Goal: Information Seeking & Learning: Compare options

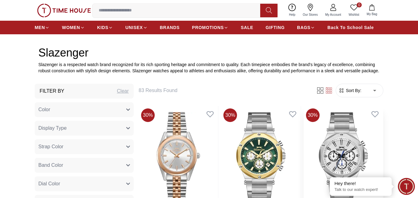
scroll to position [192, 0]
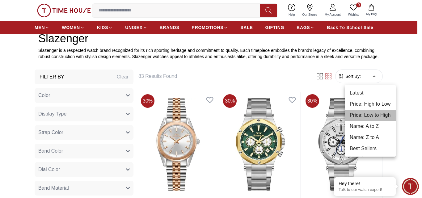
click at [363, 119] on li "Price: Low to High" at bounding box center [370, 115] width 51 height 11
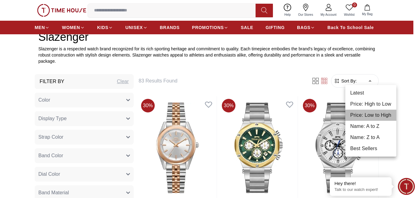
type input "*"
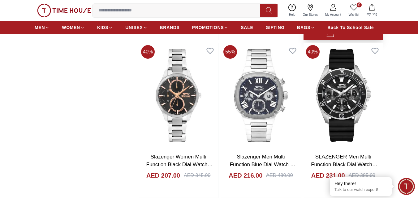
scroll to position [717, 0]
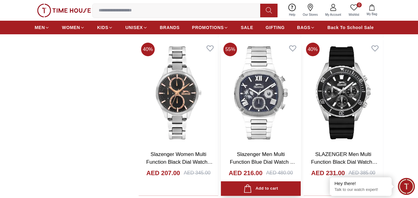
click at [265, 103] on img at bounding box center [260, 92] width 79 height 105
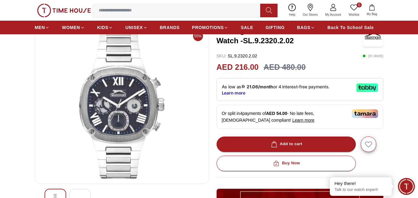
scroll to position [93, 0]
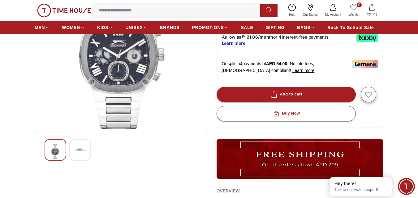
click at [117, 71] on img at bounding box center [122, 55] width 164 height 148
click at [81, 148] on img at bounding box center [79, 149] width 11 height 11
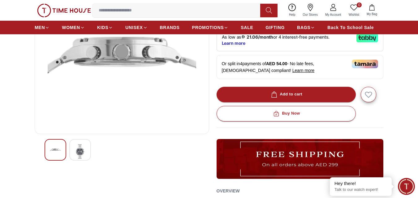
click at [61, 148] on div at bounding box center [56, 150] width 22 height 22
click at [121, 85] on img at bounding box center [122, 55] width 164 height 148
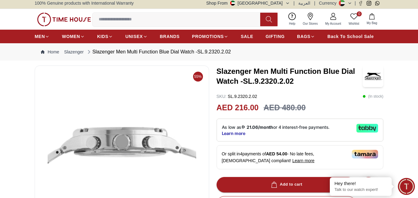
scroll to position [0, 0]
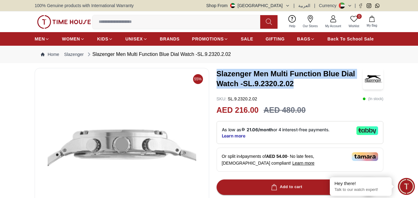
drag, startPoint x: 214, startPoint y: 73, endPoint x: 309, endPoint y: 89, distance: 96.9
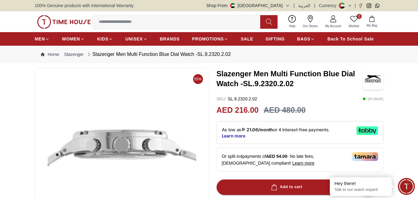
click at [105, 25] on input at bounding box center [178, 22] width 172 height 12
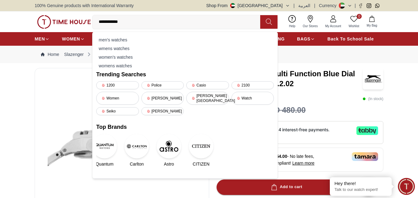
type input "**********"
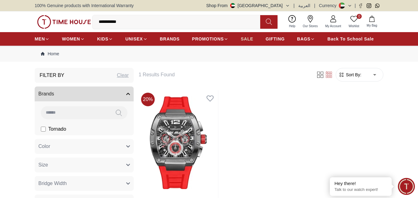
click at [249, 36] on span "SALE" at bounding box center [246, 39] width 12 height 6
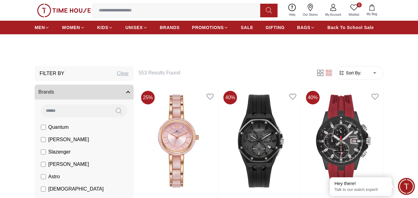
scroll to position [124, 0]
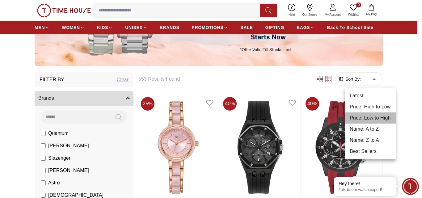
click at [367, 117] on li "Price: Low to High" at bounding box center [370, 117] width 51 height 11
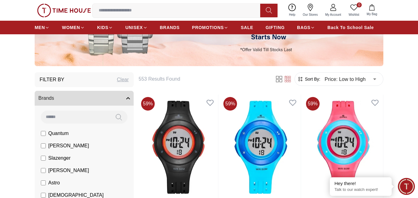
scroll to position [155, 0]
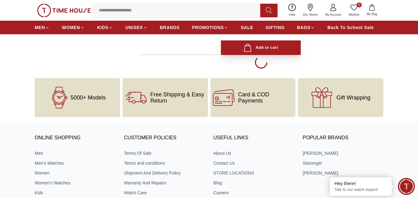
scroll to position [1267, 0]
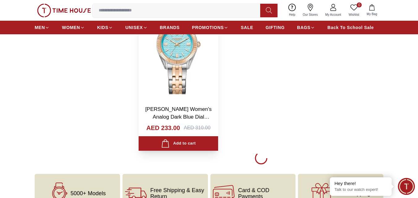
scroll to position [2287, 0]
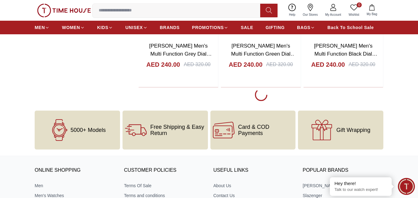
scroll to position [3369, 0]
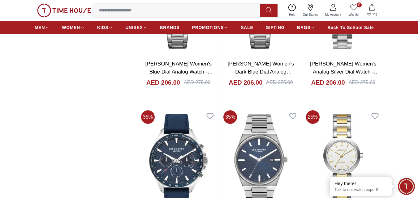
scroll to position [1007, 0]
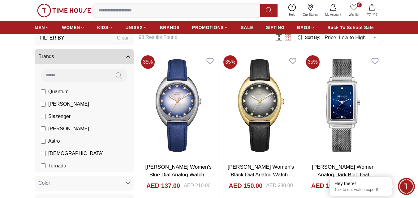
scroll to position [155, 0]
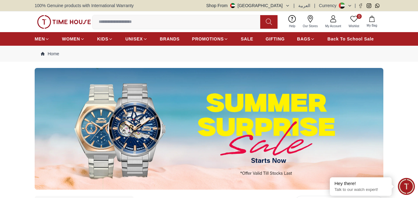
click at [262, 161] on img at bounding box center [209, 129] width 348 height 122
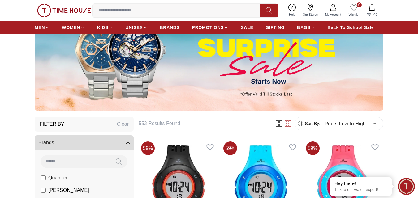
scroll to position [93, 0]
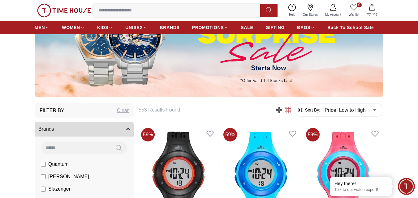
click at [264, 79] on img at bounding box center [209, 36] width 348 height 122
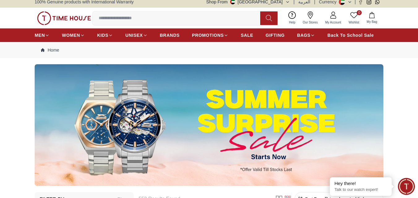
scroll to position [0, 0]
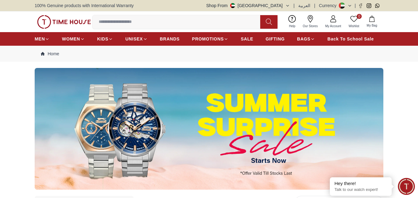
click at [116, 126] on img at bounding box center [209, 129] width 348 height 122
click at [245, 38] on span "SALE" at bounding box center [246, 39] width 12 height 6
type input "******"
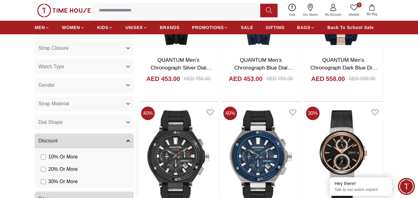
scroll to position [433, 0]
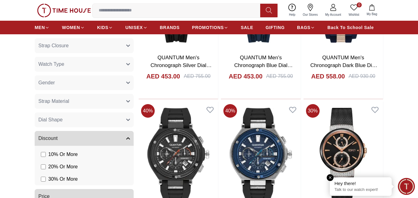
click at [378, 185] on div "Hey there!" at bounding box center [360, 183] width 53 height 6
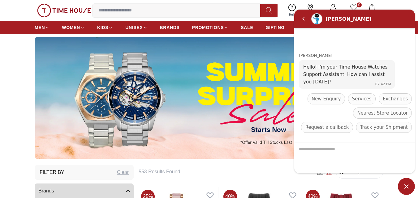
scroll to position [0, 0]
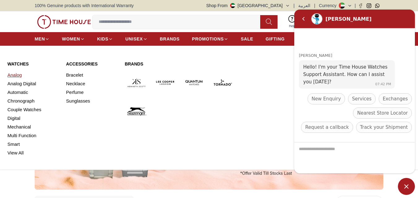
click at [15, 75] on link "Analog" at bounding box center [32, 75] width 51 height 9
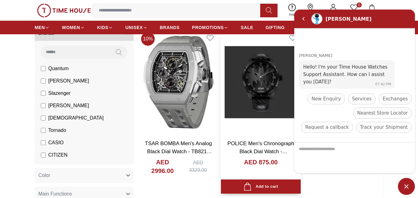
scroll to position [185, 0]
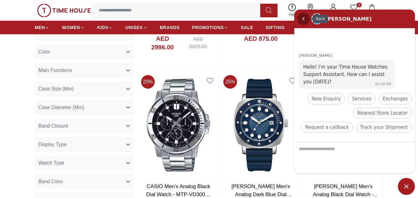
click at [302, 17] on em "Back" at bounding box center [303, 19] width 12 height 12
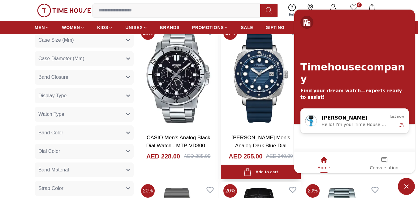
scroll to position [371, 0]
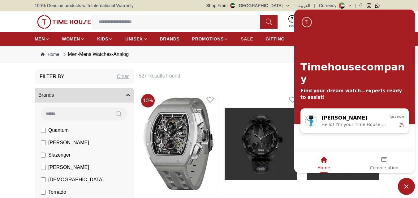
click at [247, 39] on span "SALE" at bounding box center [246, 39] width 12 height 6
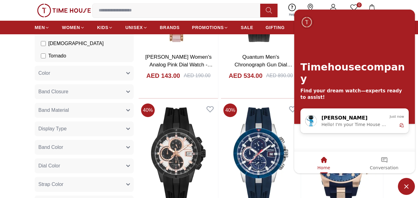
scroll to position [185, 0]
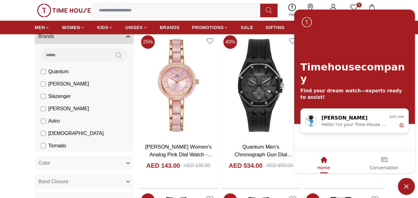
click at [51, 97] on span "Slazenger" at bounding box center [59, 96] width 22 height 7
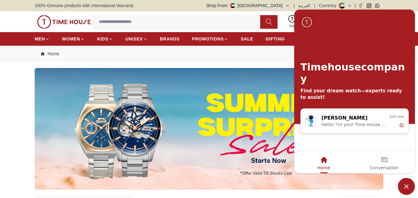
click at [405, 183] on span "Minimize live chat window" at bounding box center [405, 186] width 17 height 17
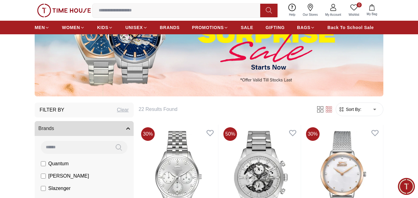
scroll to position [93, 0]
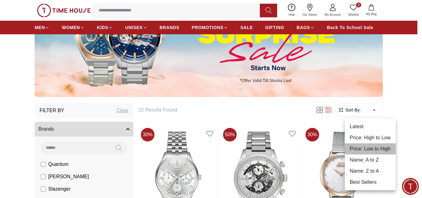
click at [372, 149] on li "Price: Low to High" at bounding box center [370, 148] width 51 height 11
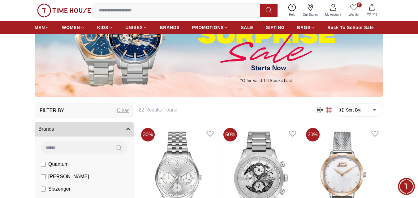
type input "*"
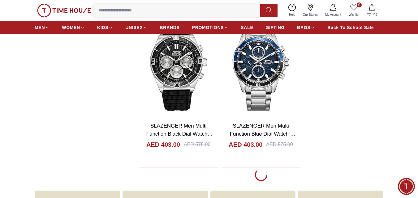
scroll to position [1144, 0]
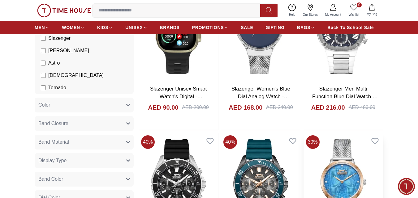
scroll to position [155, 0]
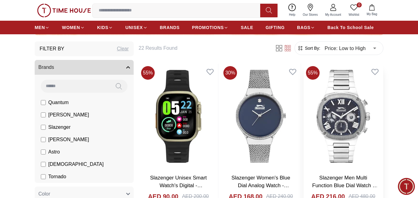
click at [332, 114] on img at bounding box center [342, 116] width 79 height 105
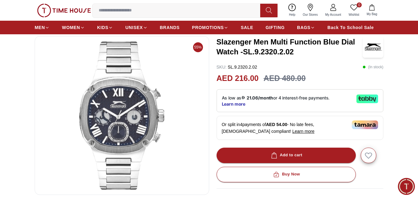
scroll to position [62, 0]
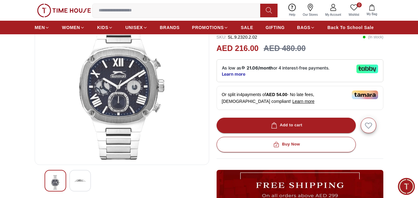
click at [83, 180] on img at bounding box center [79, 180] width 11 height 11
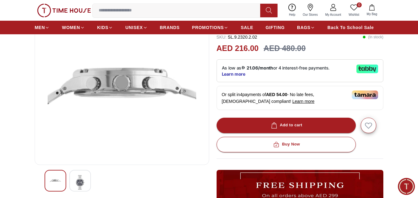
click at [50, 184] on img at bounding box center [55, 180] width 11 height 11
click at [111, 83] on img at bounding box center [122, 85] width 164 height 148
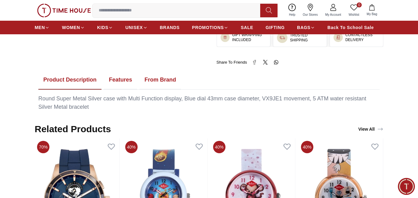
scroll to position [278, 0]
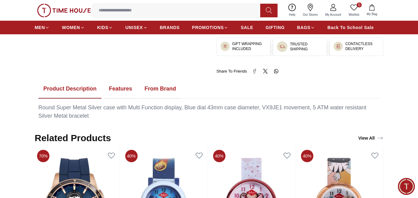
click at [125, 91] on button "Features" at bounding box center [120, 88] width 33 height 19
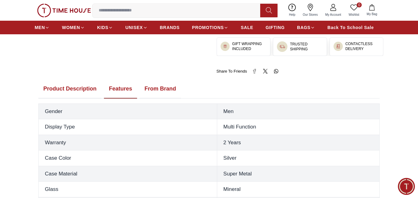
click at [159, 84] on button "From Brand" at bounding box center [159, 88] width 41 height 19
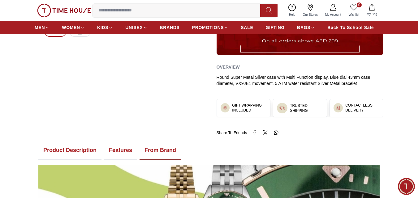
scroll to position [216, 0]
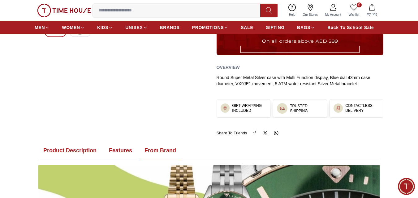
click at [120, 150] on button "Features" at bounding box center [120, 150] width 33 height 19
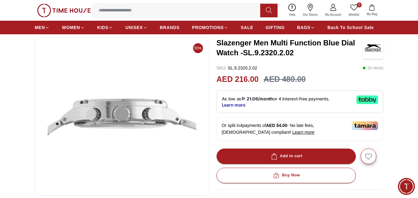
scroll to position [0, 0]
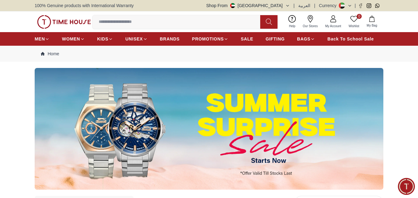
scroll to position [155, 0]
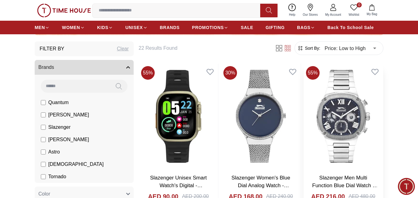
click at [351, 123] on img at bounding box center [342, 116] width 79 height 105
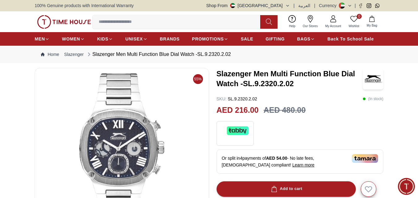
click at [149, 114] on img at bounding box center [122, 147] width 164 height 148
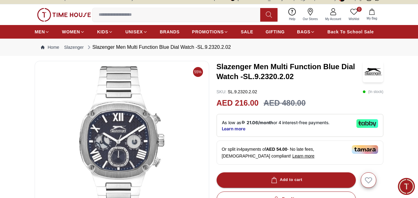
scroll to position [11, 0]
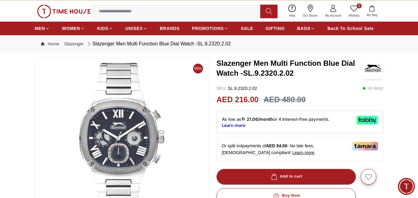
click at [376, 90] on p "( In stock )" at bounding box center [372, 88] width 21 height 6
drag, startPoint x: 369, startPoint y: 88, endPoint x: 382, endPoint y: 88, distance: 12.7
click at [382, 88] on p "( In stock )" at bounding box center [372, 88] width 21 height 6
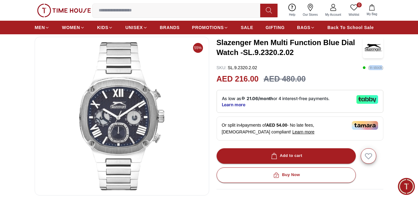
scroll to position [24, 0]
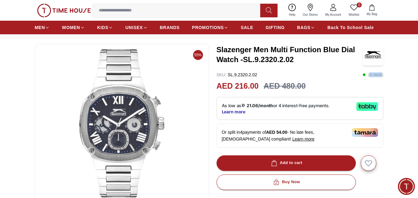
click at [119, 131] on img at bounding box center [122, 123] width 164 height 148
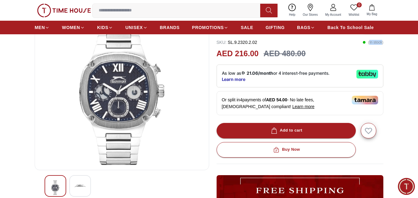
scroll to position [55, 0]
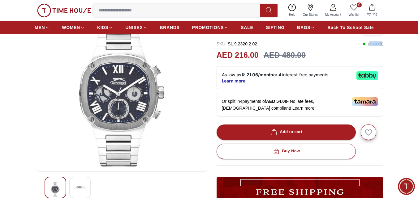
click at [78, 186] on img at bounding box center [79, 187] width 11 height 11
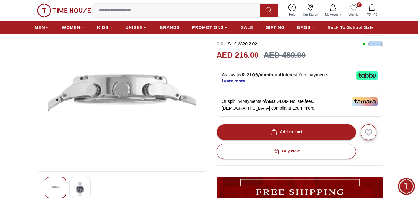
click at [48, 186] on div at bounding box center [56, 188] width 22 height 22
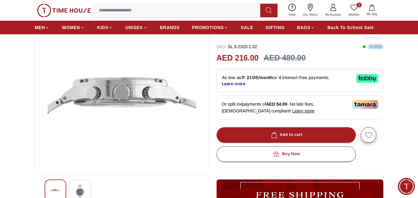
scroll to position [93, 0]
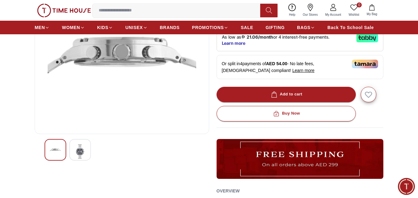
click at [85, 151] on img at bounding box center [79, 151] width 11 height 15
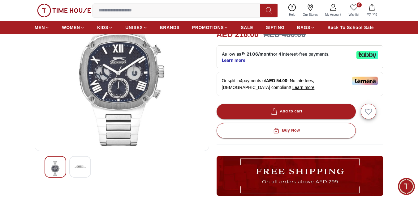
scroll to position [62, 0]
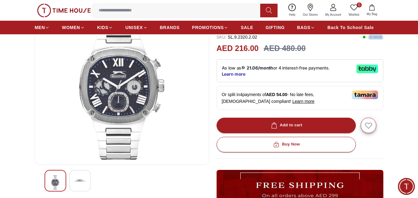
click at [115, 90] on img at bounding box center [122, 85] width 164 height 148
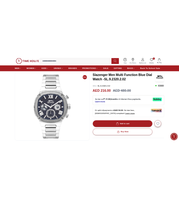
scroll to position [7, 0]
